Goal: Information Seeking & Learning: Learn about a topic

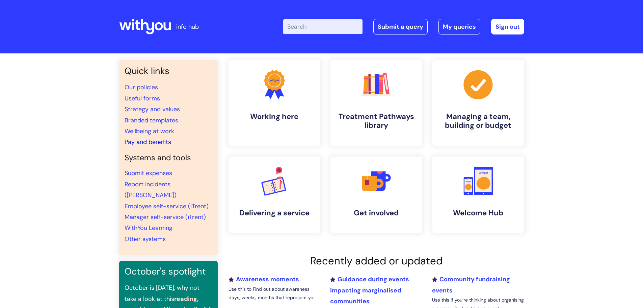
click at [145, 143] on link "Pay and benefits" at bounding box center [148, 142] width 47 height 8
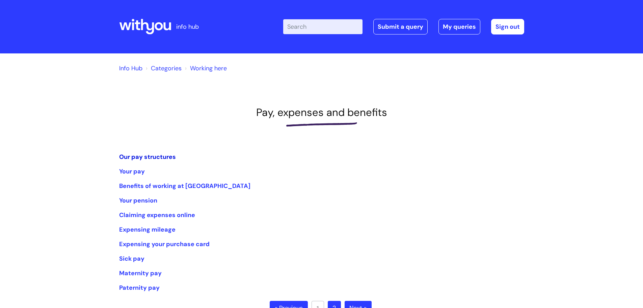
click at [144, 157] on link "Our pay structures" at bounding box center [147, 157] width 57 height 8
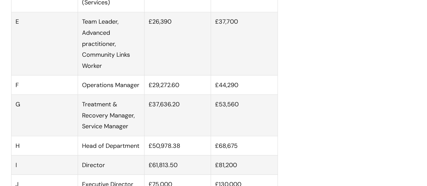
scroll to position [608, 0]
